Goal: Find specific page/section: Find specific page/section

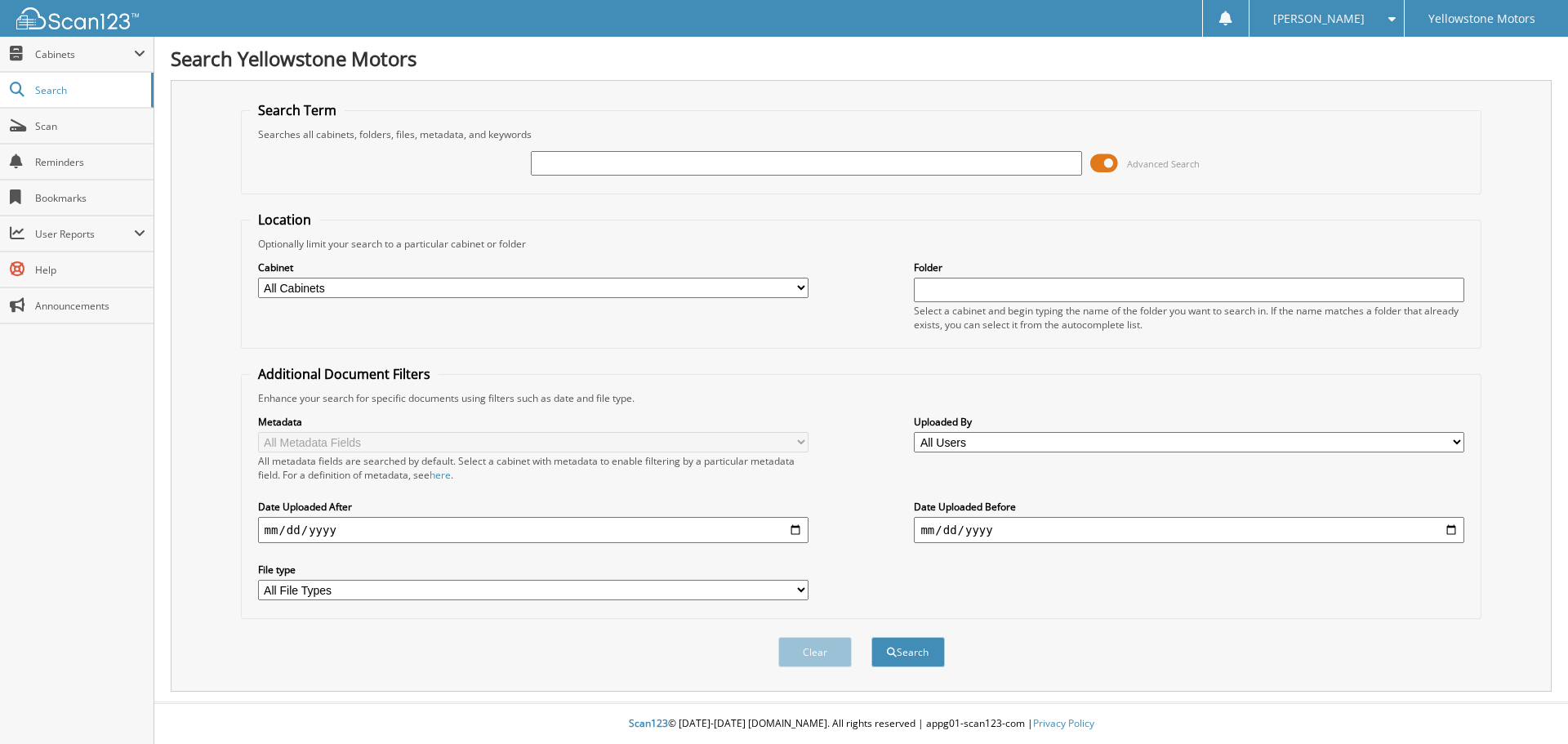
click at [578, 163] on input "text" at bounding box center [806, 163] width 550 height 24
type input "255347"
click at [872, 637] on button "Search" at bounding box center [908, 652] width 74 height 30
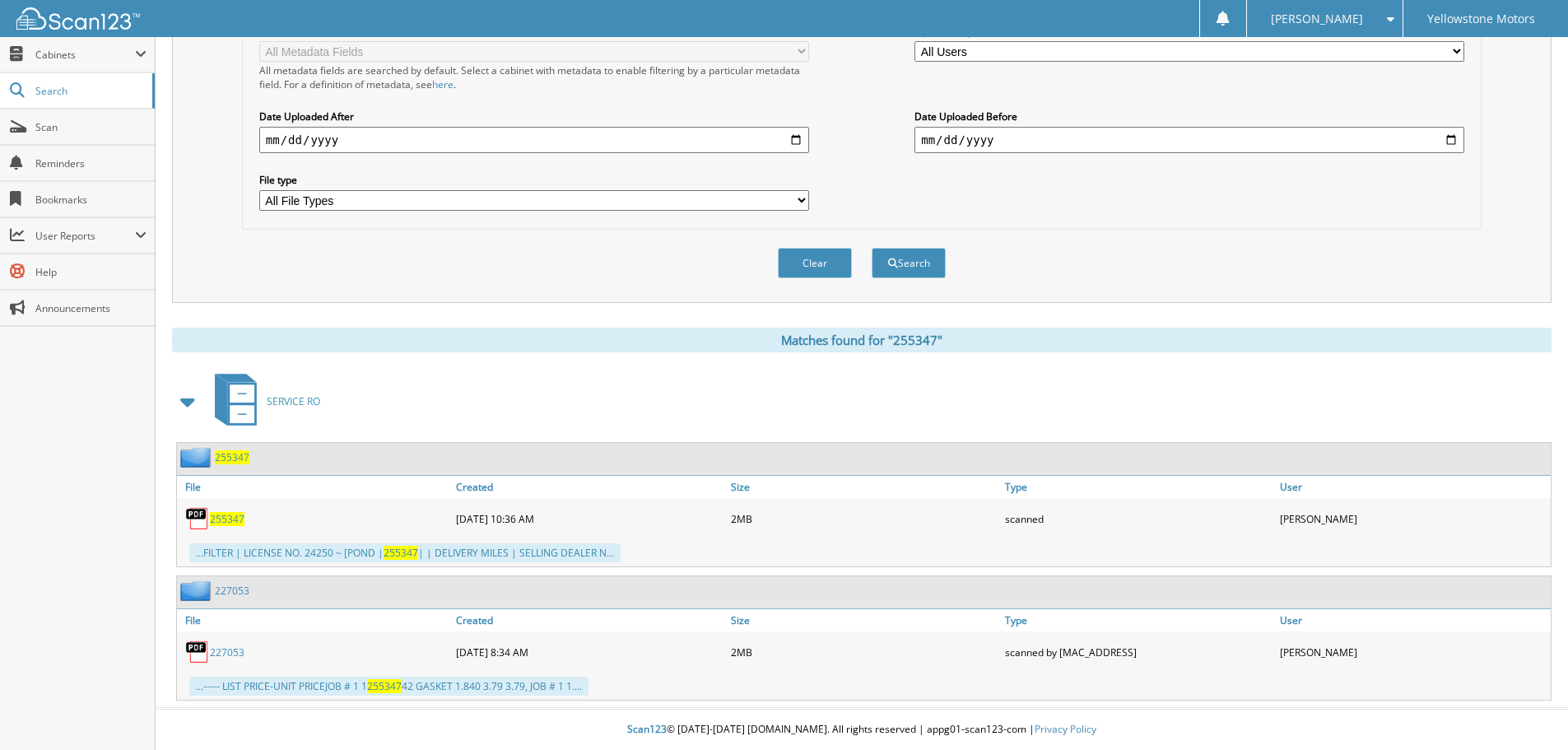
scroll to position [313, 0]
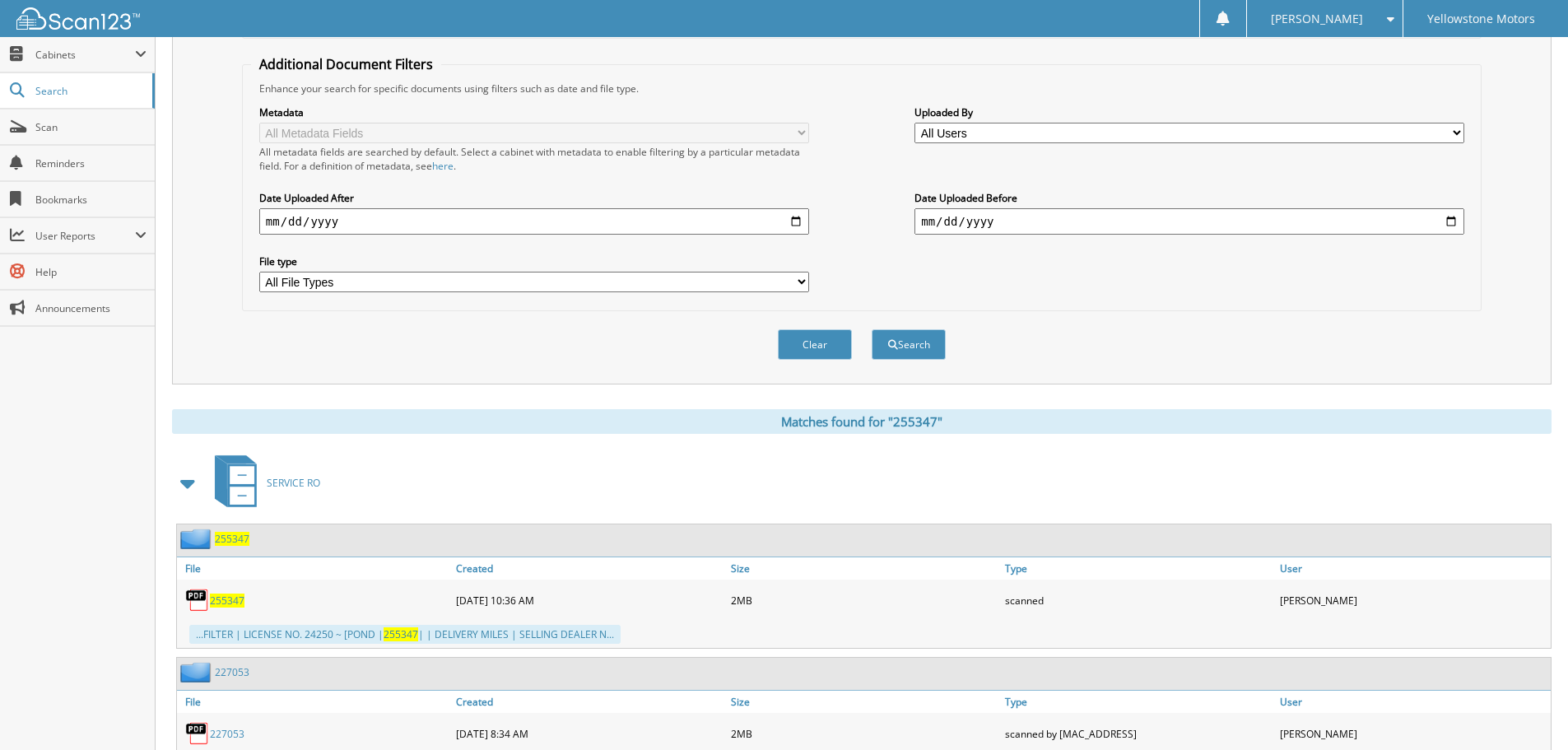
click at [228, 604] on span "255347" at bounding box center [227, 601] width 34 height 14
